Goal: Navigation & Orientation: Find specific page/section

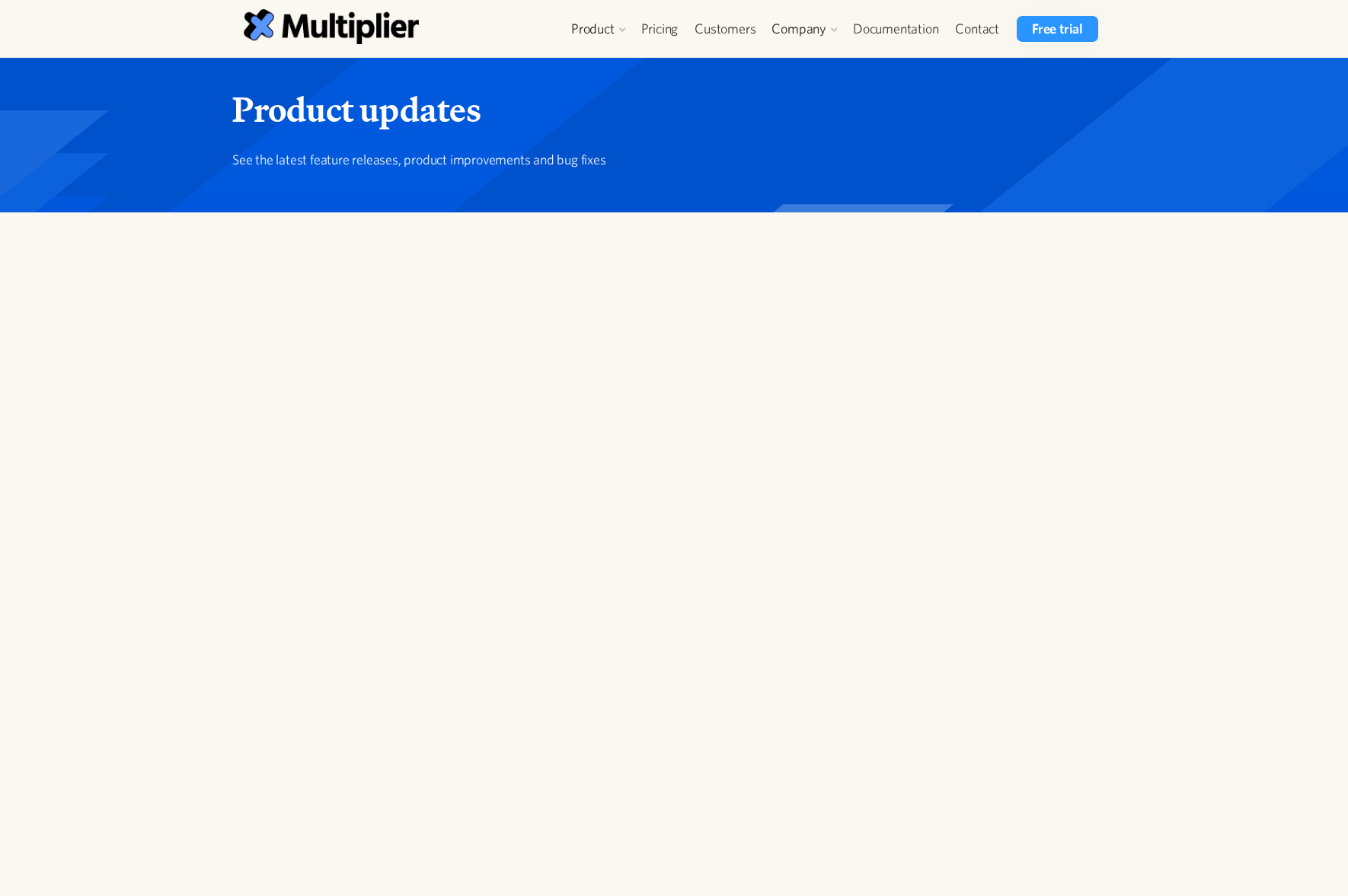
click at [1152, 281] on div at bounding box center [674, 247] width 1348 height 68
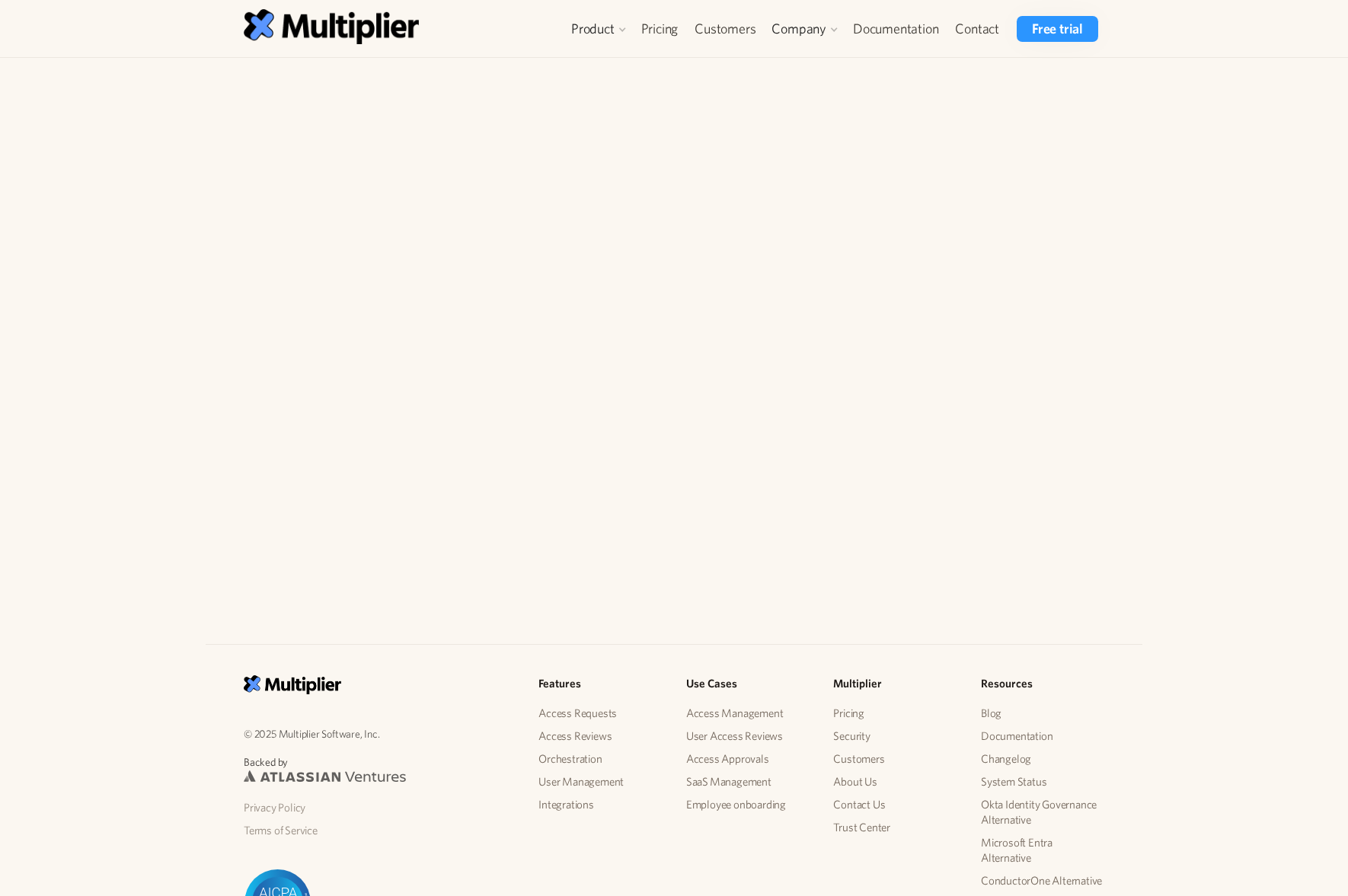
scroll to position [483, 0]
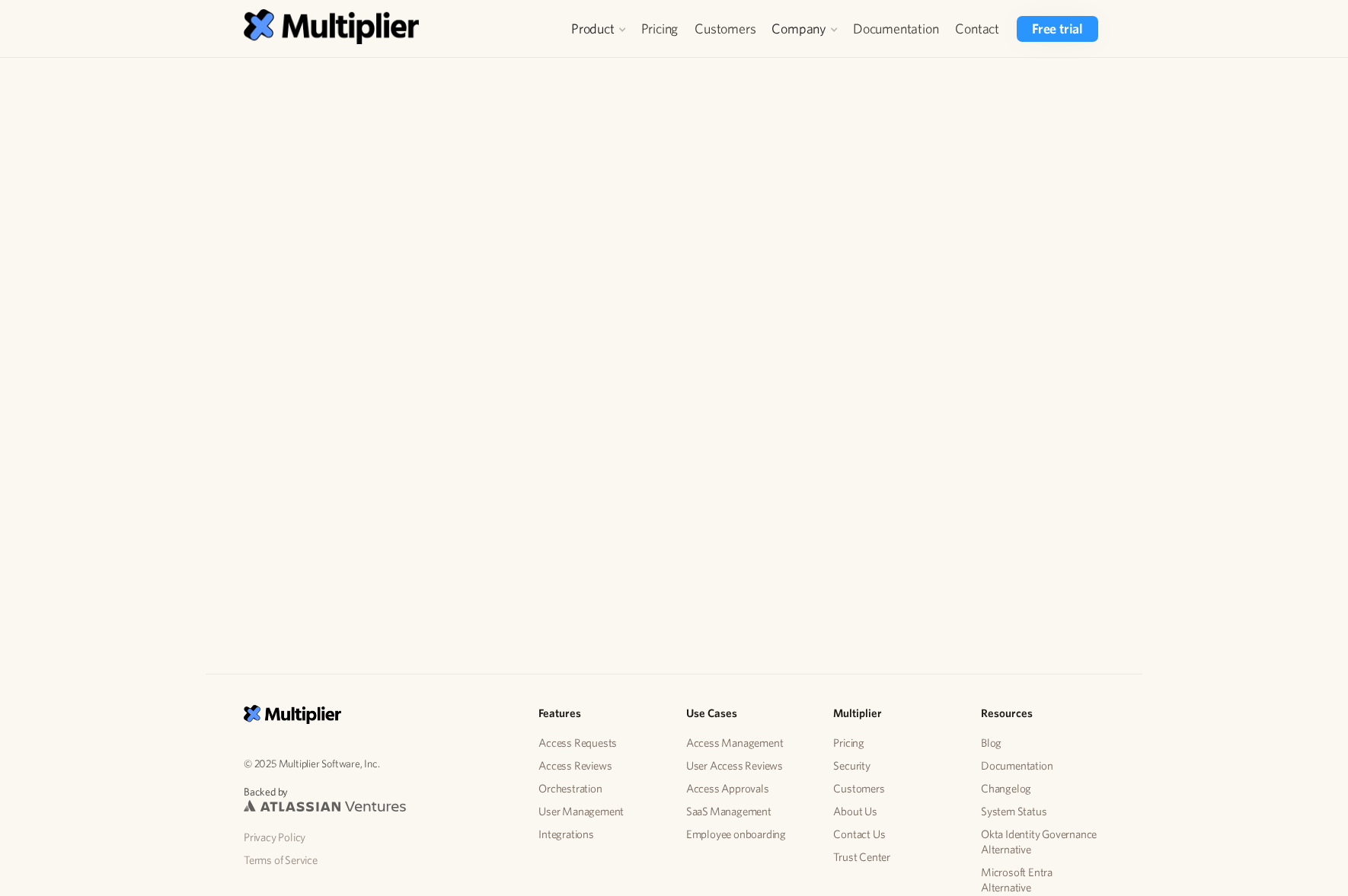
drag, startPoint x: 889, startPoint y: 604, endPoint x: 670, endPoint y: 275, distance: 395.2
drag, startPoint x: 670, startPoint y: 276, endPoint x: 686, endPoint y: 297, distance: 26.4
drag, startPoint x: 867, startPoint y: 616, endPoint x: 557, endPoint y: 139, distance: 568.9
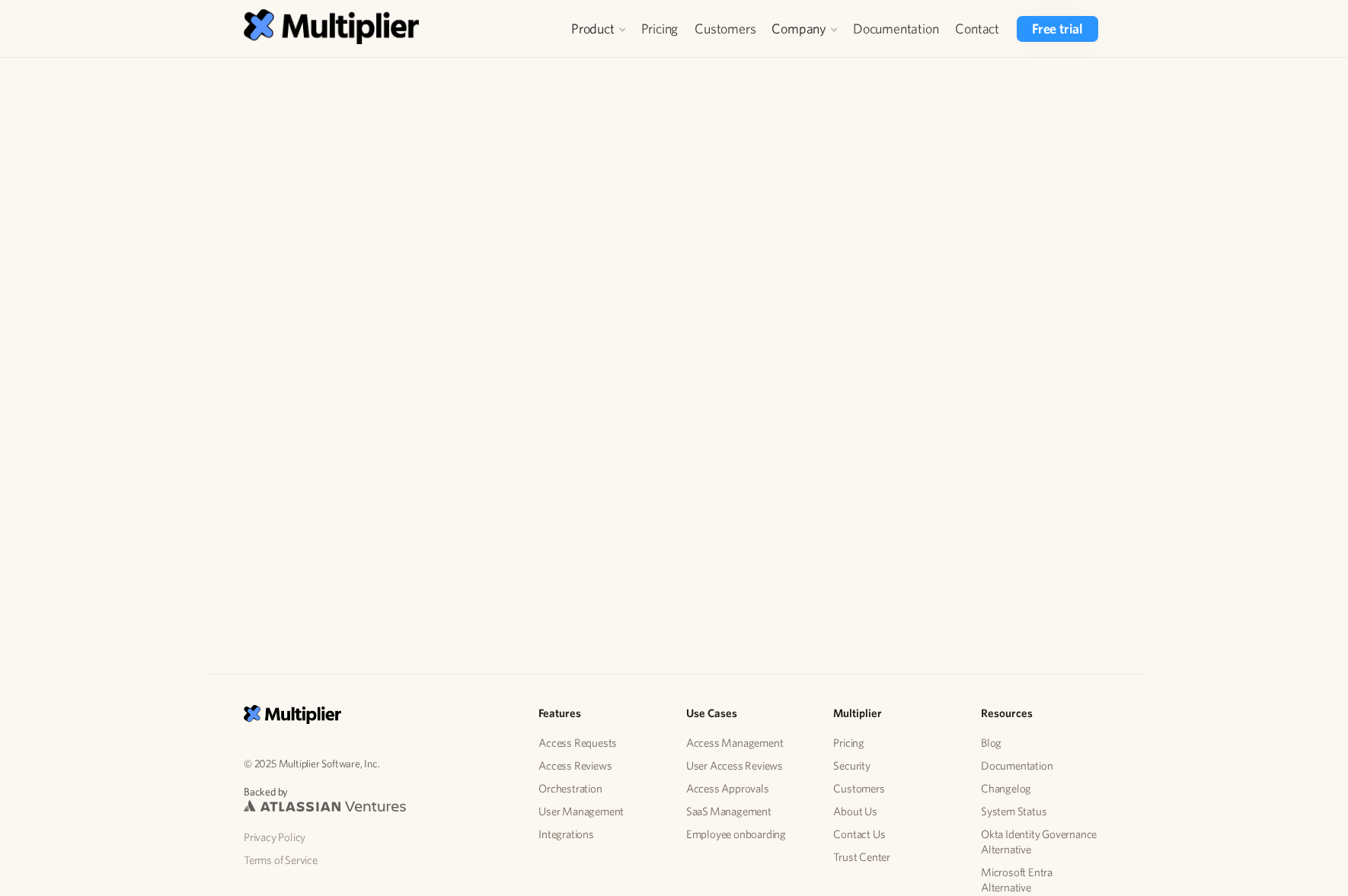
drag, startPoint x: 959, startPoint y: 244, endPoint x: 453, endPoint y: 163, distance: 512.4
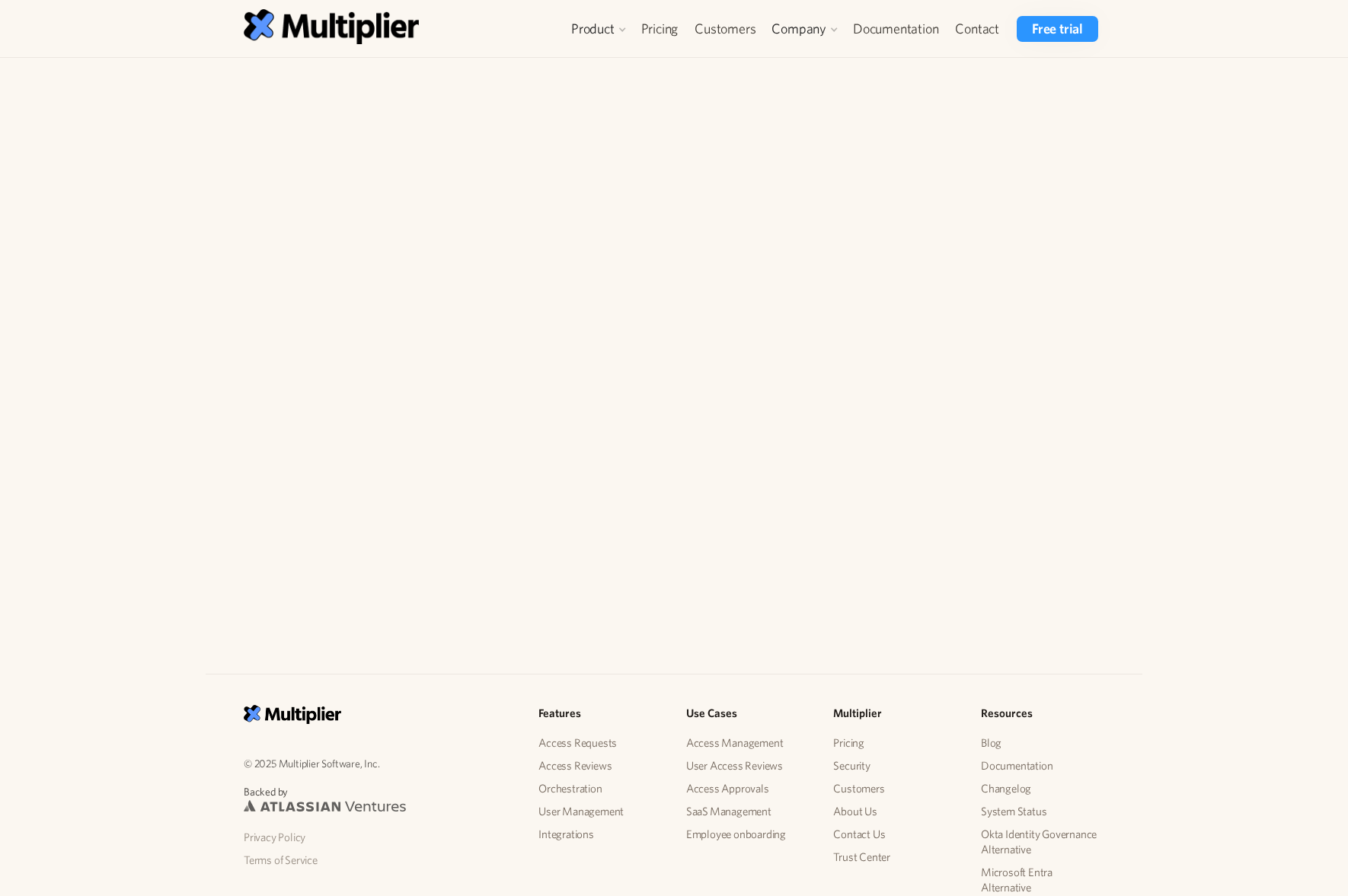
drag, startPoint x: 891, startPoint y: 611, endPoint x: 590, endPoint y: 162, distance: 540.6
